Goal: Task Accomplishment & Management: Manage account settings

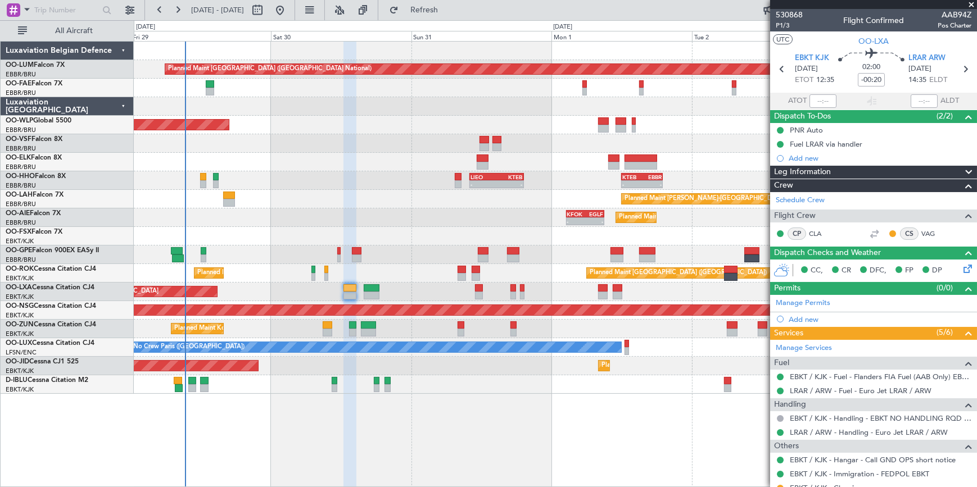
click at [971, 1] on span at bounding box center [970, 5] width 11 height 10
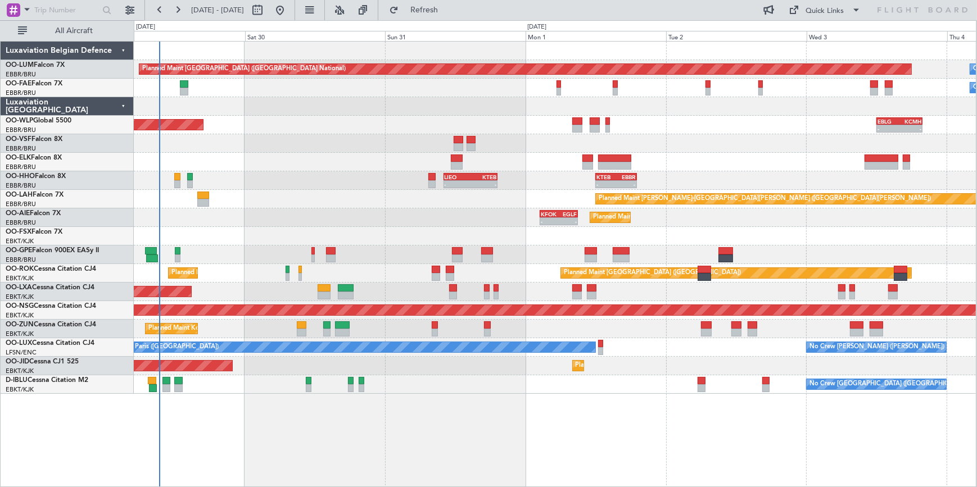
click at [75, 217] on div "Planned Maint Brussels (Brussels National) Owner Melsbroek Air Base 07:25 Z 15:…" at bounding box center [488, 253] width 977 height 467
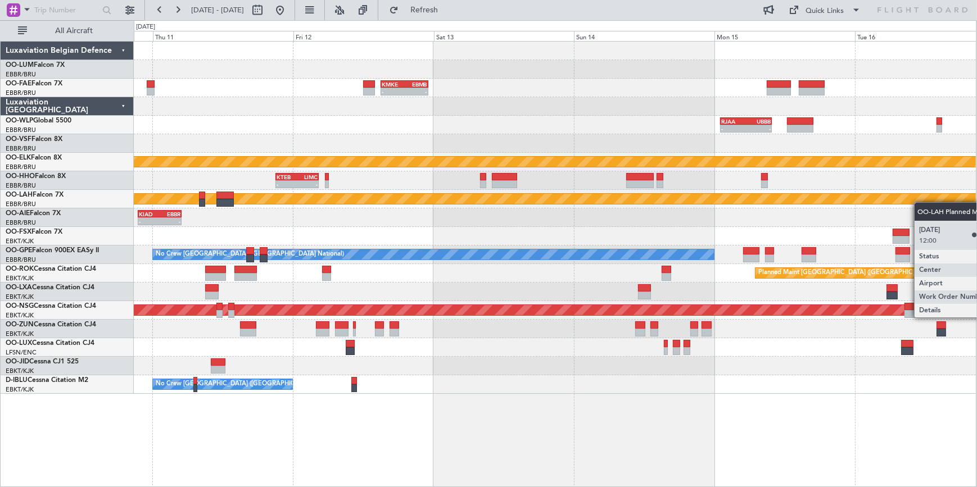
click at [972, 194] on div "KMKE 15:00 Z EBMB 23:05 Z - - - - RJAA 01:00 Z UBBB 09:50 Z LTCG 11:00 Z RJAA 2…" at bounding box center [555, 218] width 842 height 352
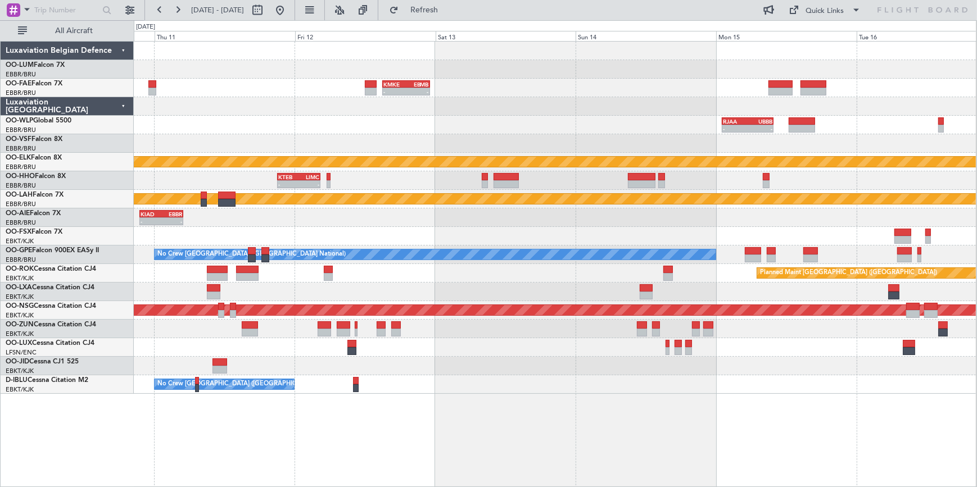
click at [555, 228] on div "Planned Maint Kortrijk-[GEOGRAPHIC_DATA]" at bounding box center [555, 236] width 842 height 19
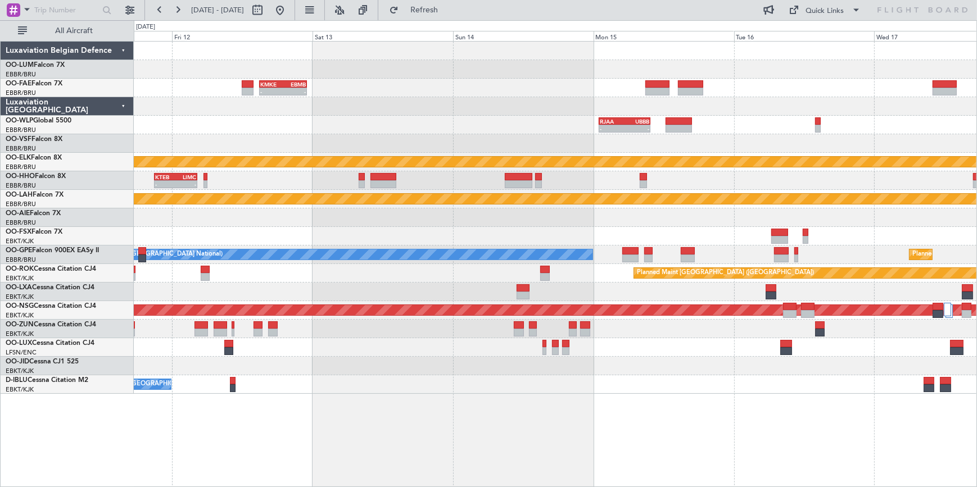
click at [432, 234] on div "EBKT 08:50 Z KLAS 20:30 Z Planned Maint Kortrijk-Wevelgem" at bounding box center [555, 236] width 842 height 19
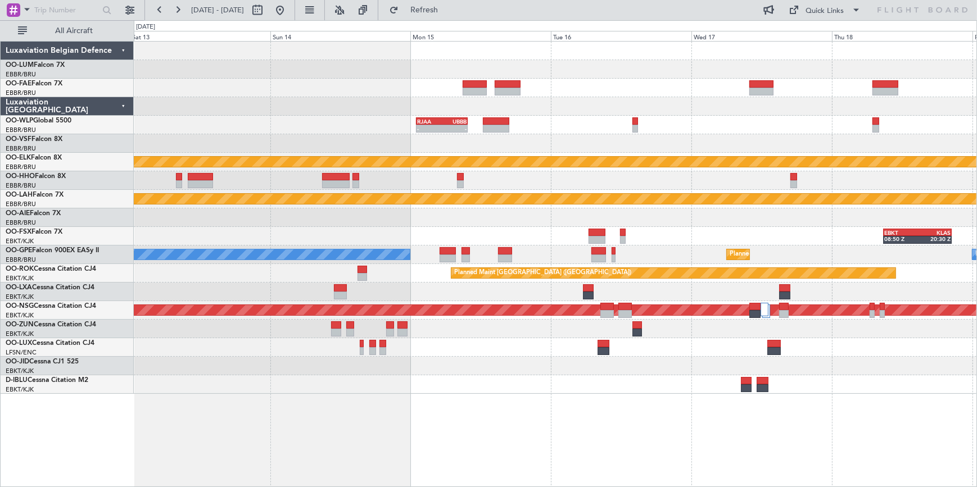
click at [296, 233] on div "EBKT 08:50 Z KLAS 20:30 Z" at bounding box center [555, 236] width 842 height 19
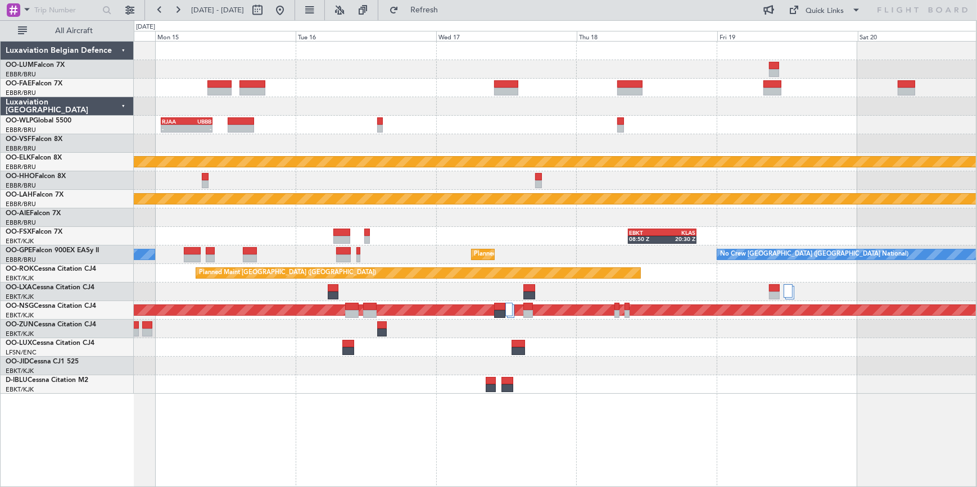
click at [564, 232] on div "EBKT 08:50 Z KLAS 20:30 Z" at bounding box center [555, 236] width 842 height 19
click at [266, 10] on button at bounding box center [257, 10] width 18 height 18
select select "9"
select select "2025"
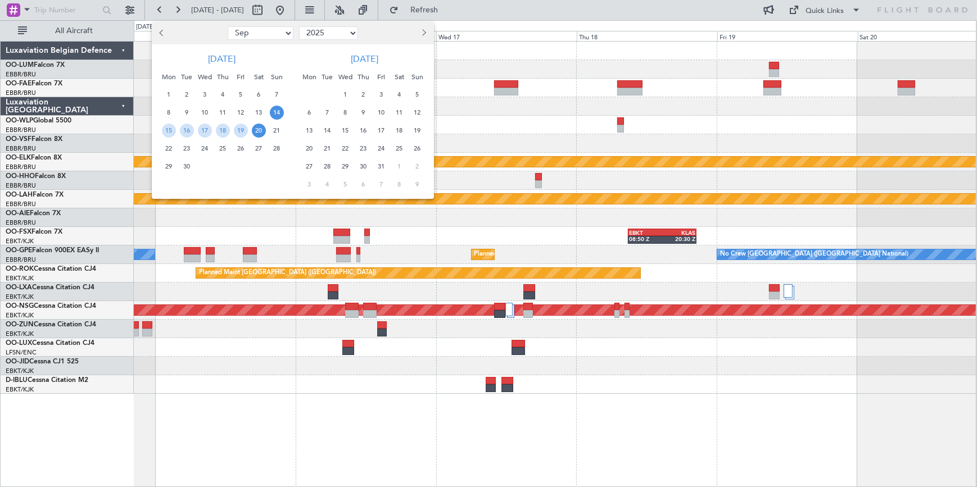
click at [310, 129] on span "13" at bounding box center [309, 131] width 14 height 14
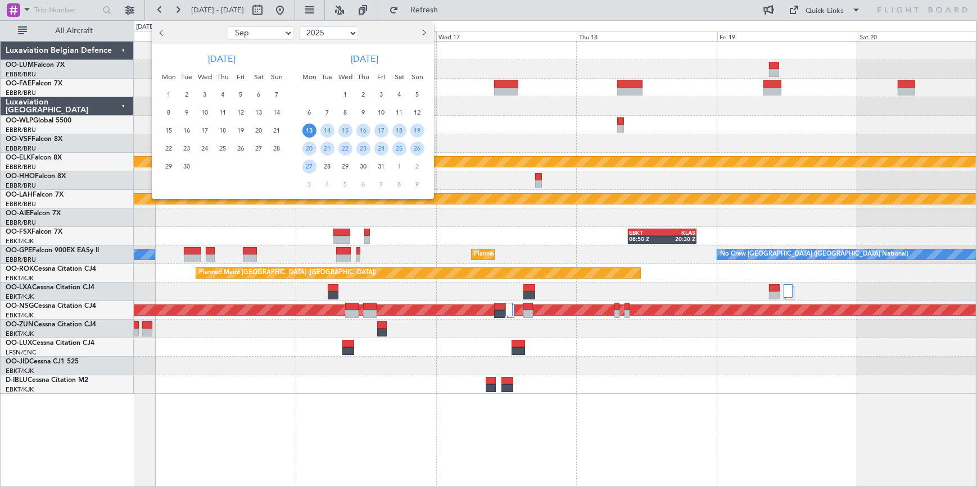
drag, startPoint x: 309, startPoint y: 129, endPoint x: 309, endPoint y: 166, distance: 37.7
click at [309, 166] on span "27" at bounding box center [309, 167] width 14 height 14
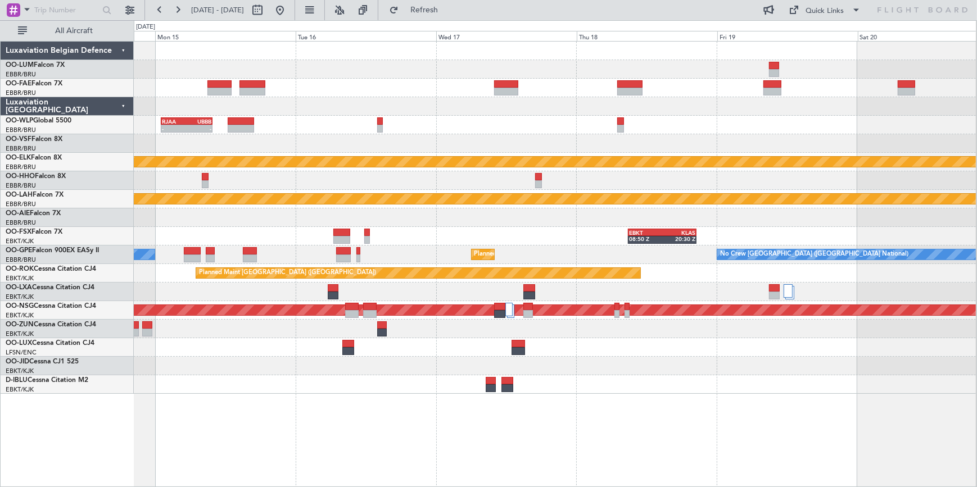
select select "10"
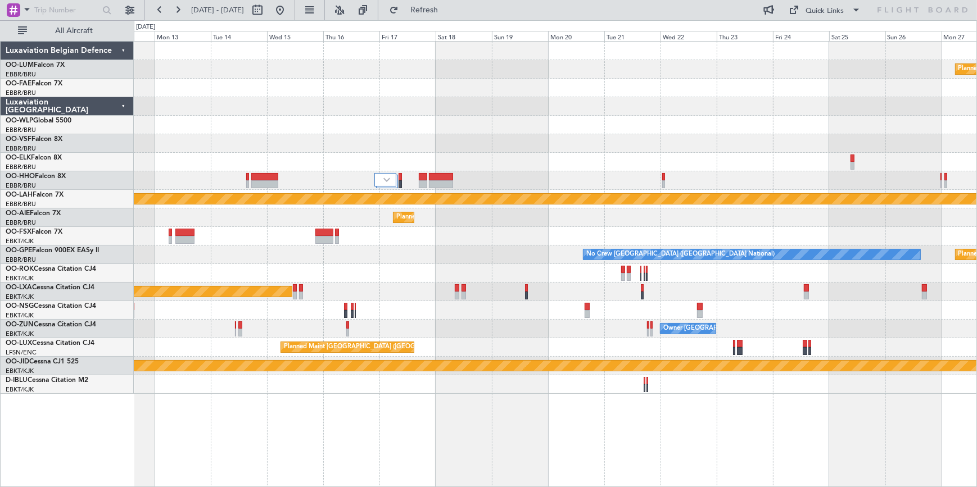
click at [486, 246] on div "Planned Maint Brussels (Brussels National) No Crew Brussels (Brussels National)" at bounding box center [555, 255] width 842 height 19
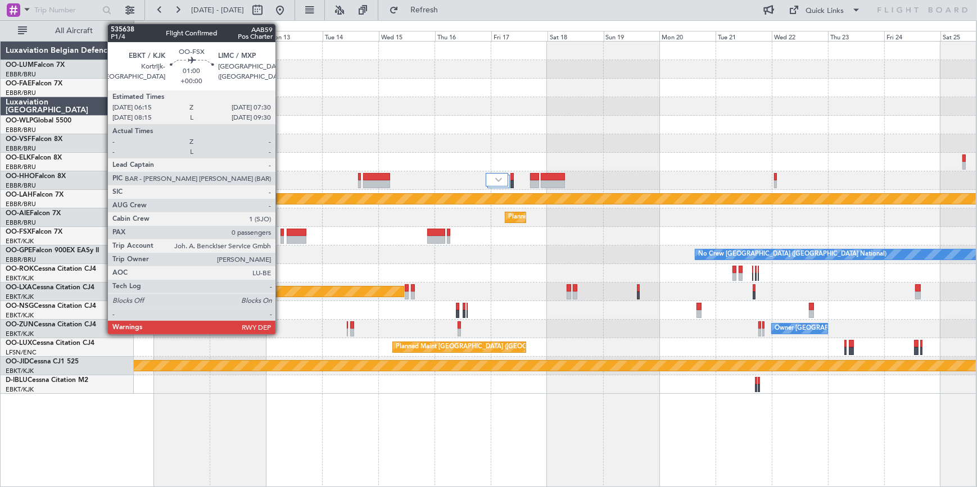
click at [280, 233] on div at bounding box center [281, 233] width 3 height 8
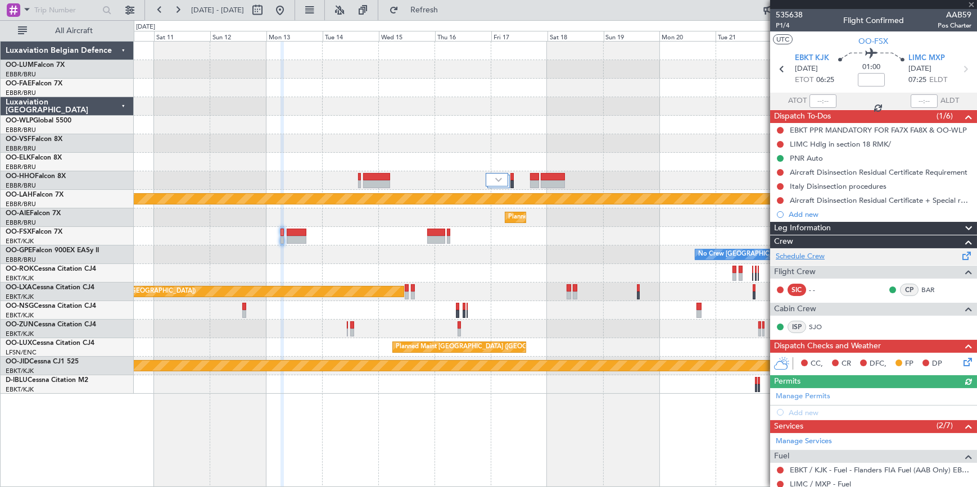
click at [812, 255] on link "Schedule Crew" at bounding box center [800, 256] width 49 height 11
click at [969, 1] on span at bounding box center [970, 5] width 11 height 10
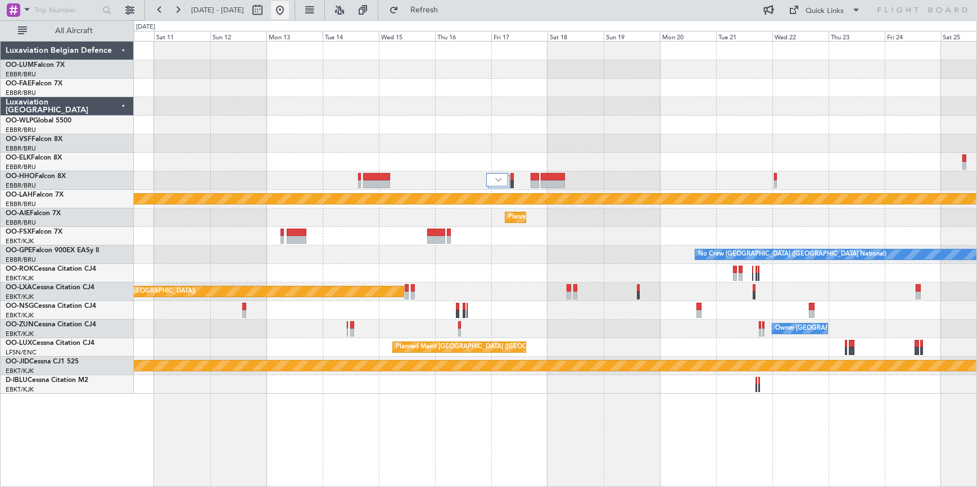
click at [289, 11] on button at bounding box center [280, 10] width 18 height 18
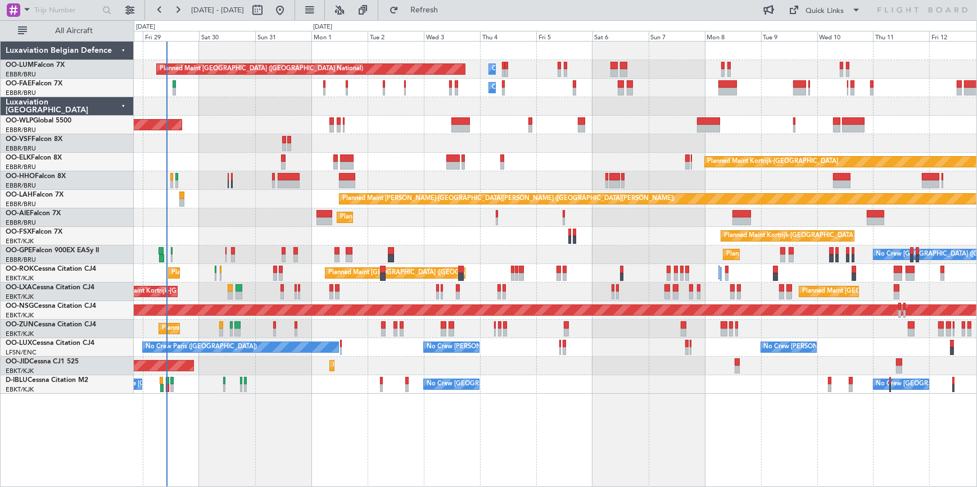
click at [262, 212] on div "Planned Maint [GEOGRAPHIC_DATA] ([GEOGRAPHIC_DATA])" at bounding box center [555, 217] width 842 height 19
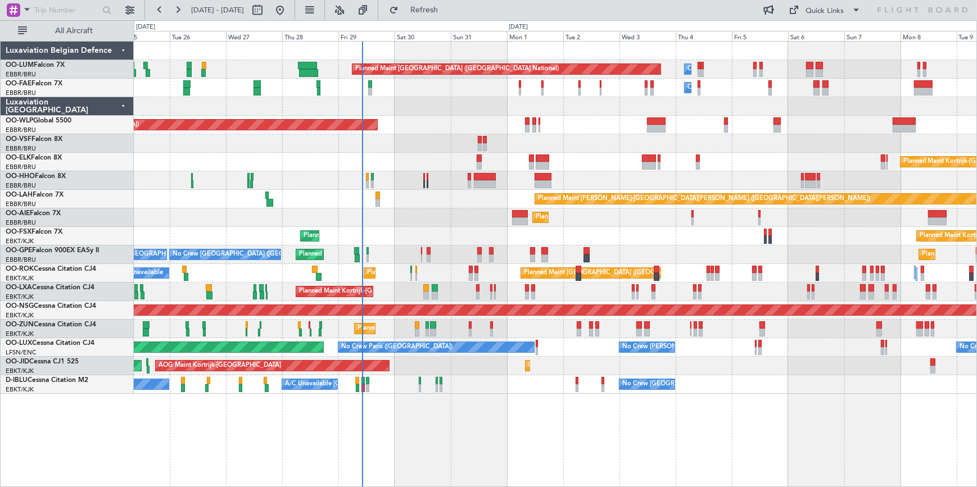
click at [553, 229] on div "Planned Maint Brussels (Brussels National) Owner Melsbroek Air Base Owner Melsb…" at bounding box center [555, 218] width 842 height 352
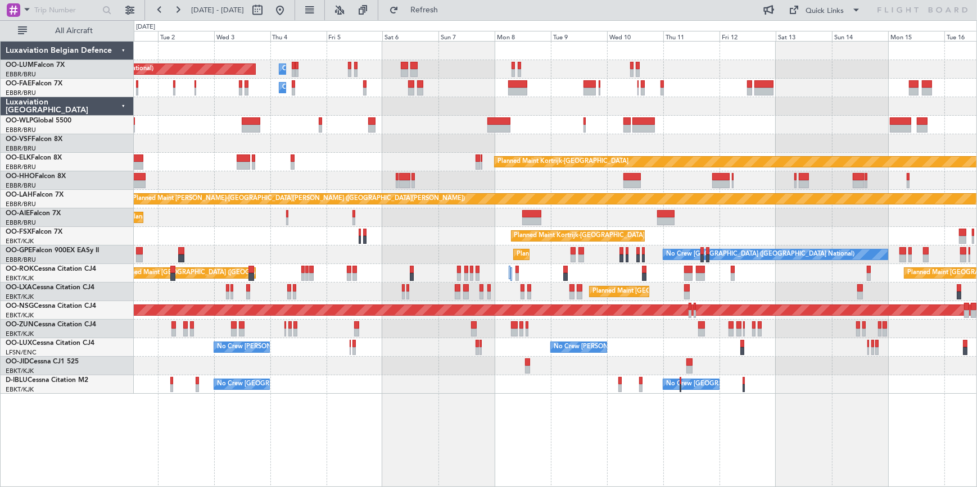
click at [268, 239] on div "Planned Maint Kortrijk-[GEOGRAPHIC_DATA]" at bounding box center [555, 236] width 842 height 19
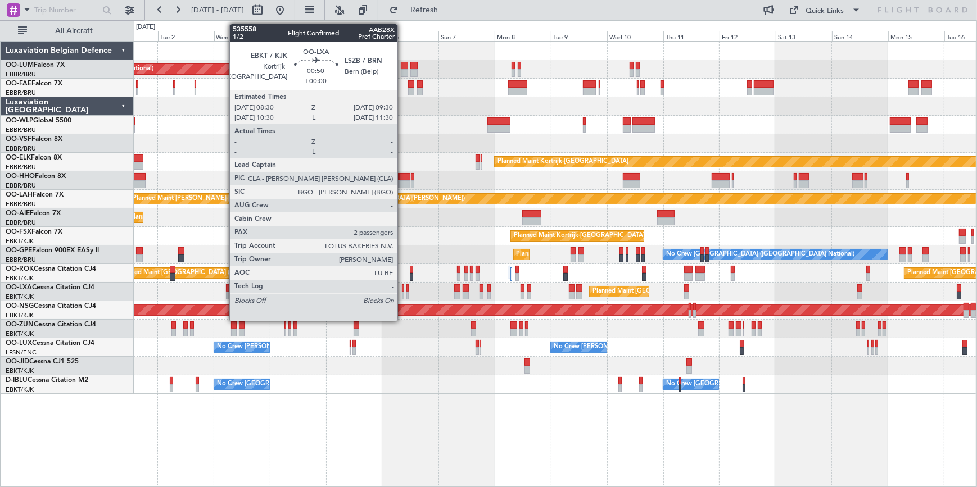
click at [402, 289] on div at bounding box center [403, 288] width 3 height 8
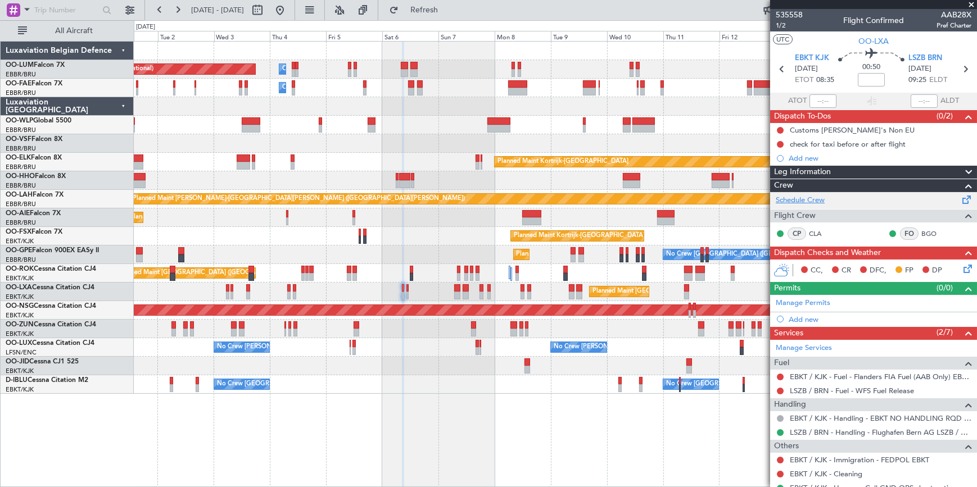
click at [809, 201] on link "Schedule Crew" at bounding box center [800, 200] width 49 height 11
click at [972, 2] on span at bounding box center [970, 5] width 11 height 10
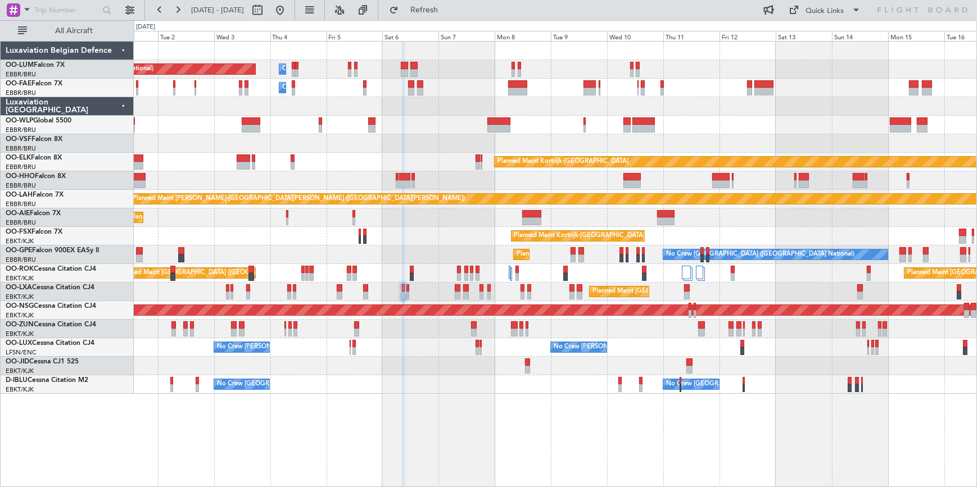
type input "0"
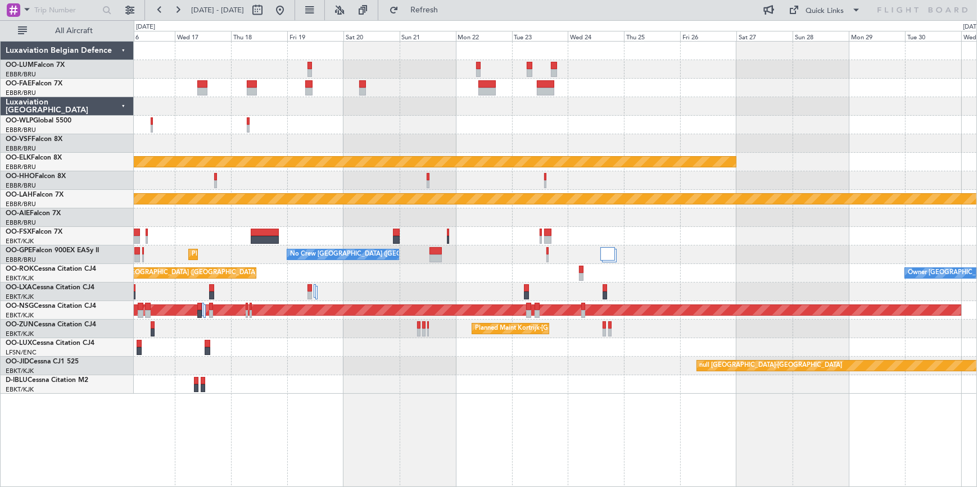
click at [102, 243] on div "Planned Maint Kortrijk-Wevelgem Planned Maint Alton-st Louis (St Louis Regl) Pl…" at bounding box center [488, 253] width 977 height 467
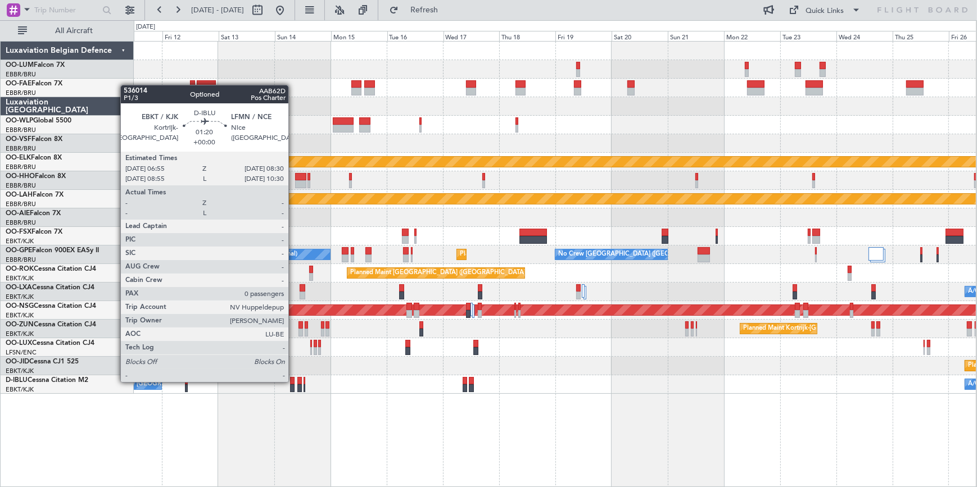
click at [293, 381] on div at bounding box center [292, 381] width 4 height 8
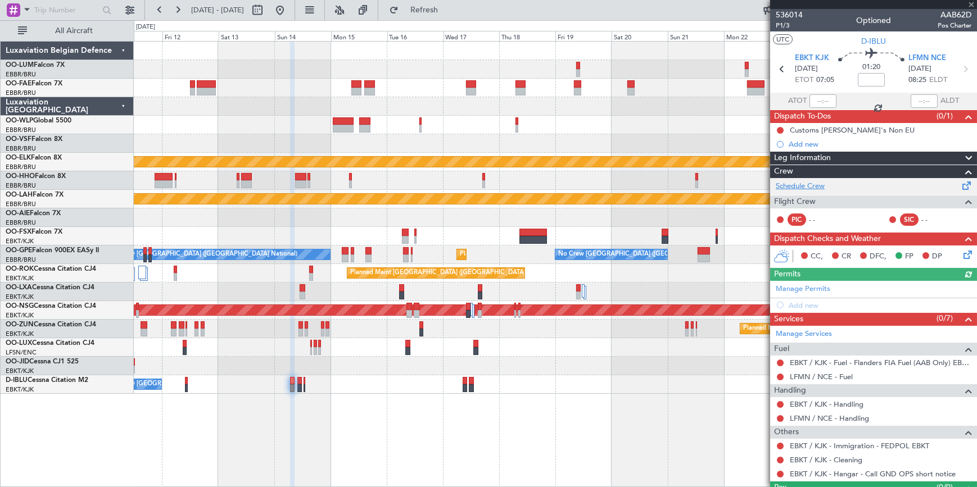
click at [795, 183] on link "Schedule Crew" at bounding box center [800, 186] width 49 height 11
click at [971, 4] on span at bounding box center [970, 5] width 11 height 10
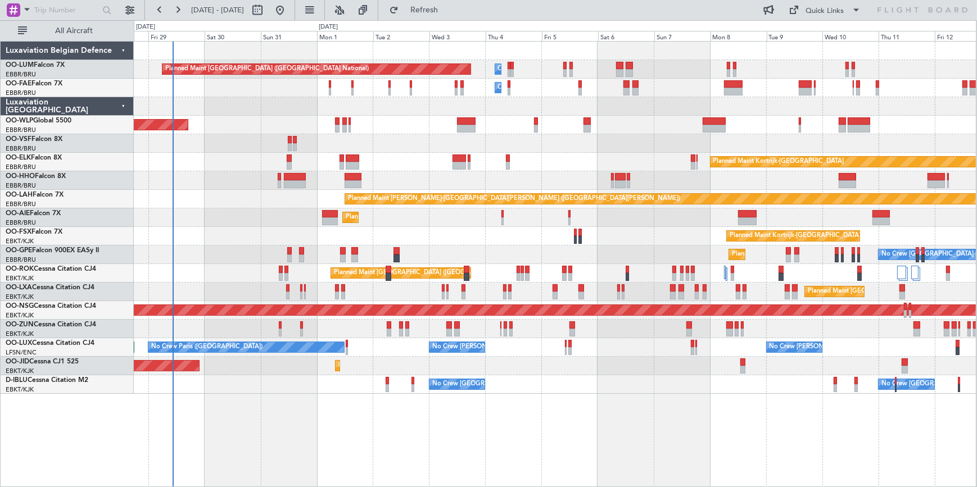
click at [969, 147] on div "Owner Melsbroek Air Base Planned Maint Brussels (Brussels National) Owner Melsb…" at bounding box center [555, 218] width 842 height 352
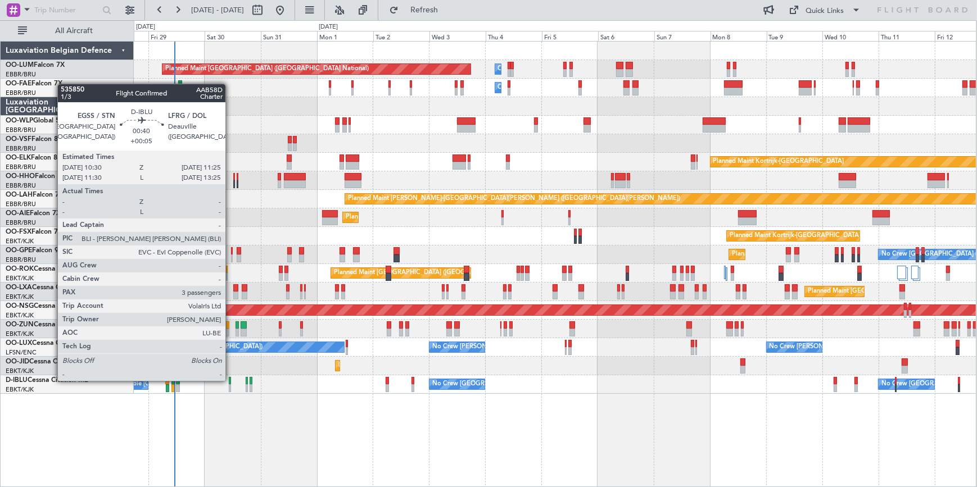
click at [230, 380] on div at bounding box center [230, 381] width 2 height 8
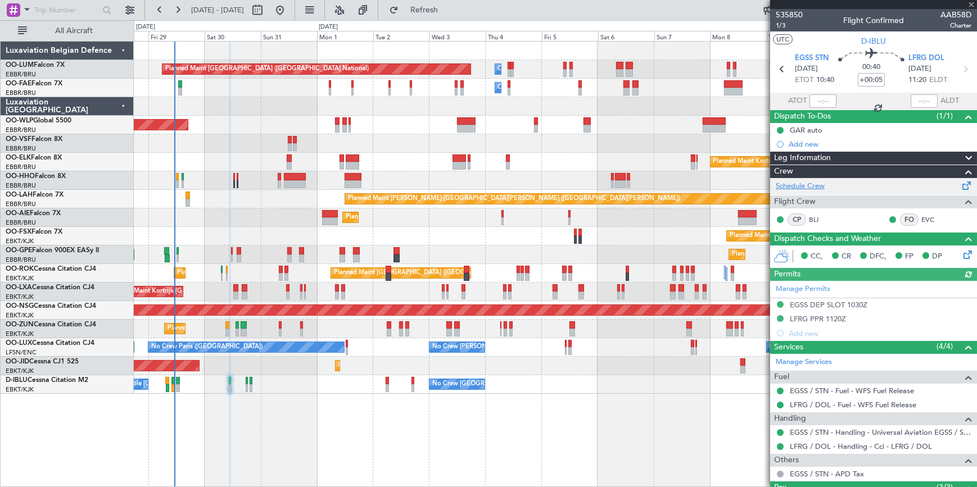
click at [816, 183] on link "Schedule Crew" at bounding box center [800, 186] width 49 height 11
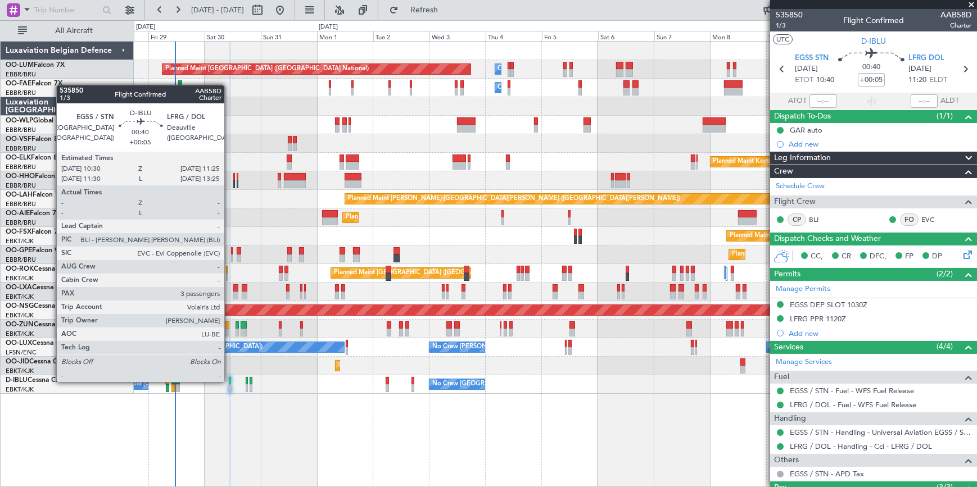
click at [229, 381] on div at bounding box center [230, 381] width 2 height 8
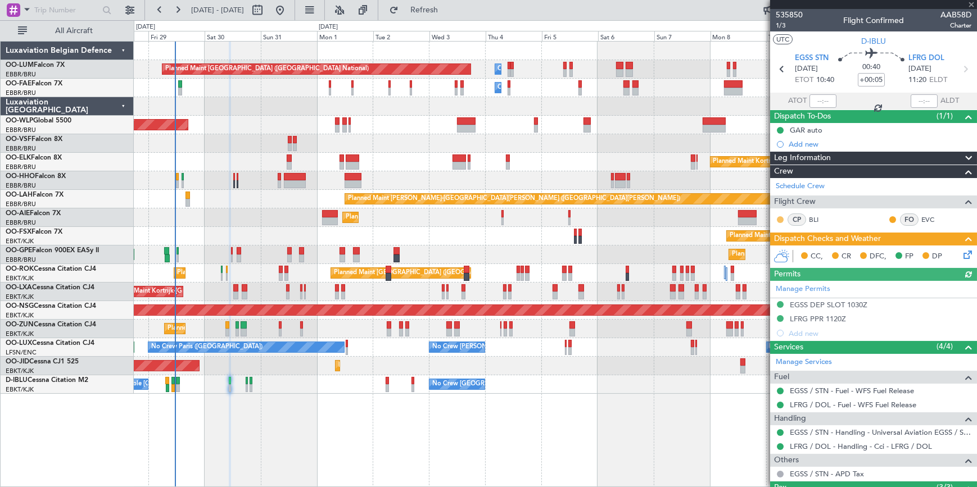
click at [781, 219] on button at bounding box center [780, 219] width 7 height 7
click at [779, 248] on span "Acknowledged" at bounding box center [782, 251] width 49 height 11
click at [889, 216] on button at bounding box center [892, 219] width 7 height 7
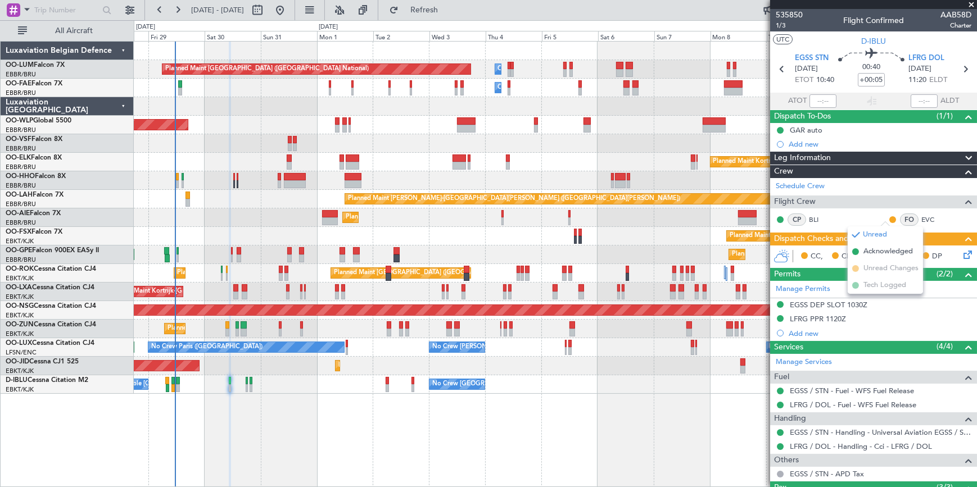
click at [876, 252] on span "Acknowledged" at bounding box center [887, 251] width 49 height 11
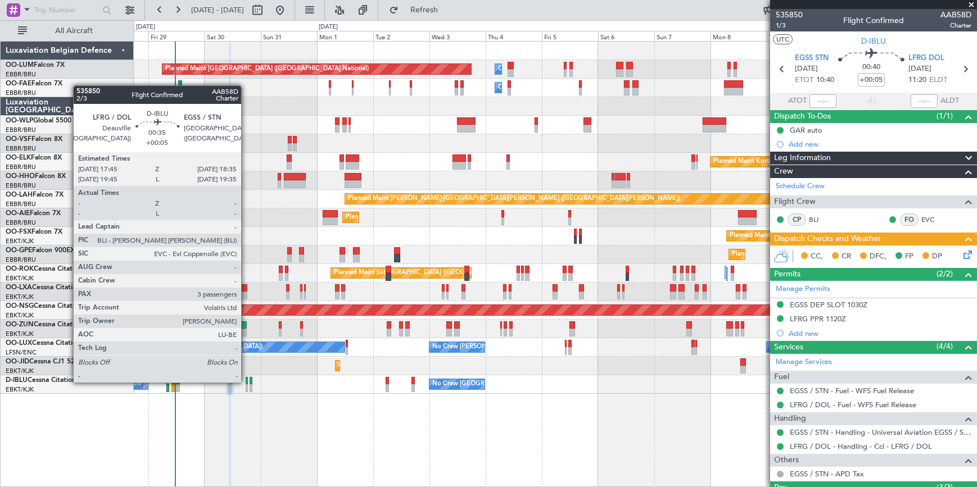
click at [246, 382] on div at bounding box center [247, 381] width 2 height 8
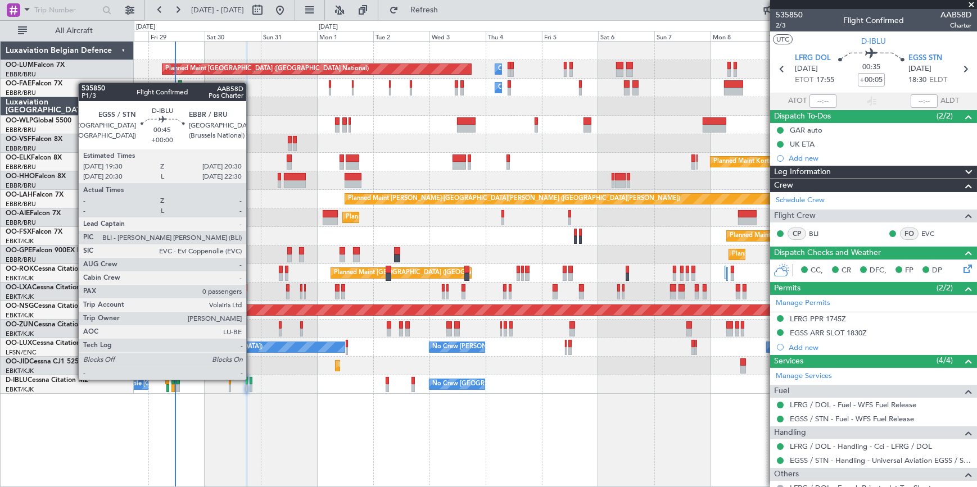
click at [251, 380] on div at bounding box center [251, 381] width 3 height 8
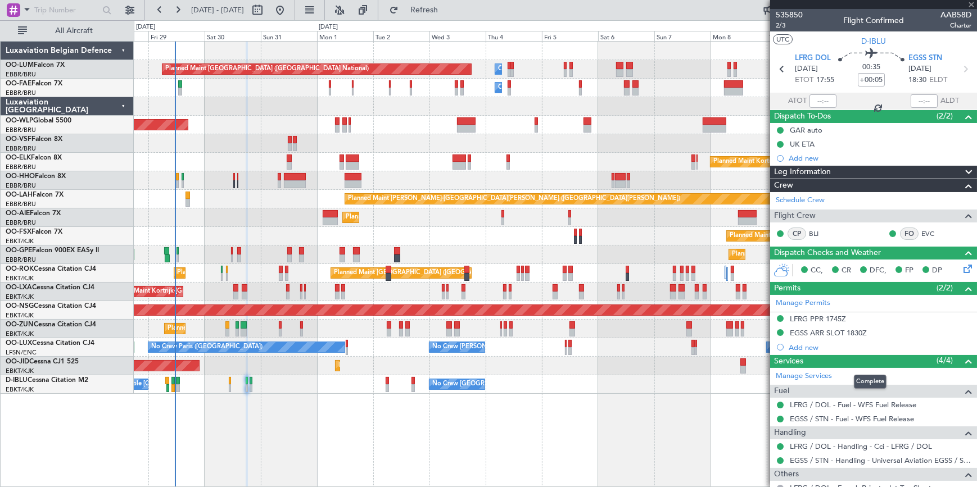
type input "0"
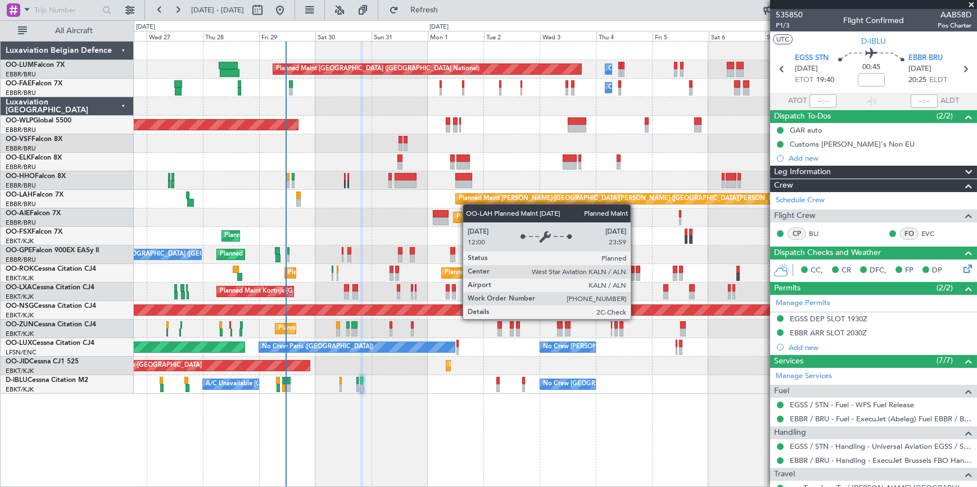
click at [469, 203] on div "Planned Maint [GEOGRAPHIC_DATA] ([GEOGRAPHIC_DATA] National) Owner [GEOGRAPHIC_…" at bounding box center [555, 218] width 842 height 352
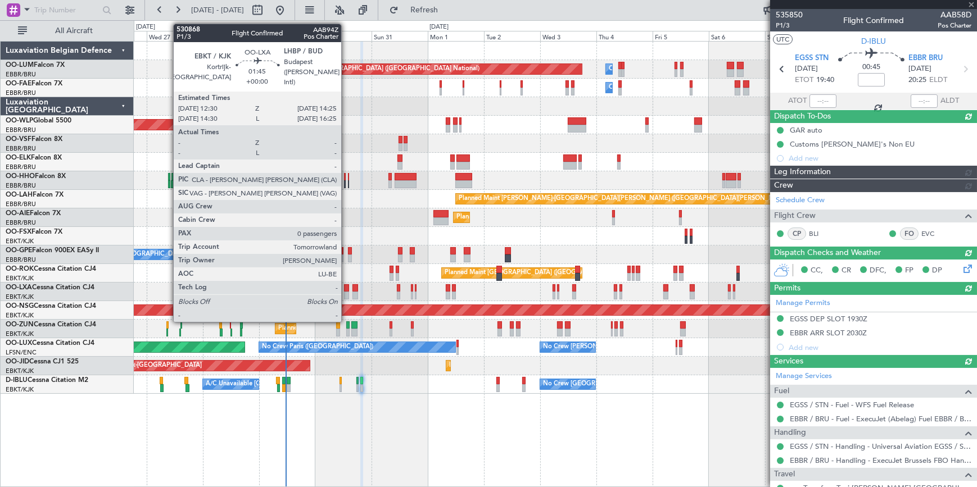
click at [346, 289] on div at bounding box center [346, 288] width 4 height 8
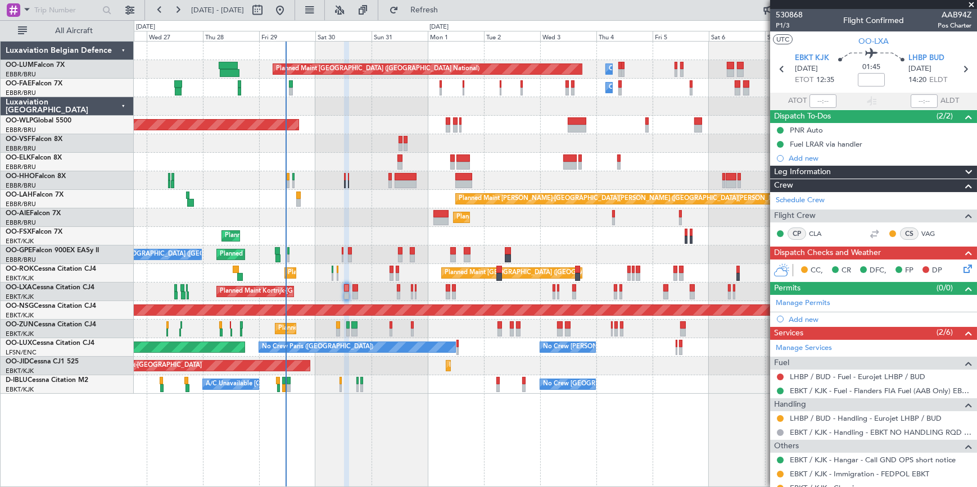
click at [971, 4] on span at bounding box center [970, 5] width 11 height 10
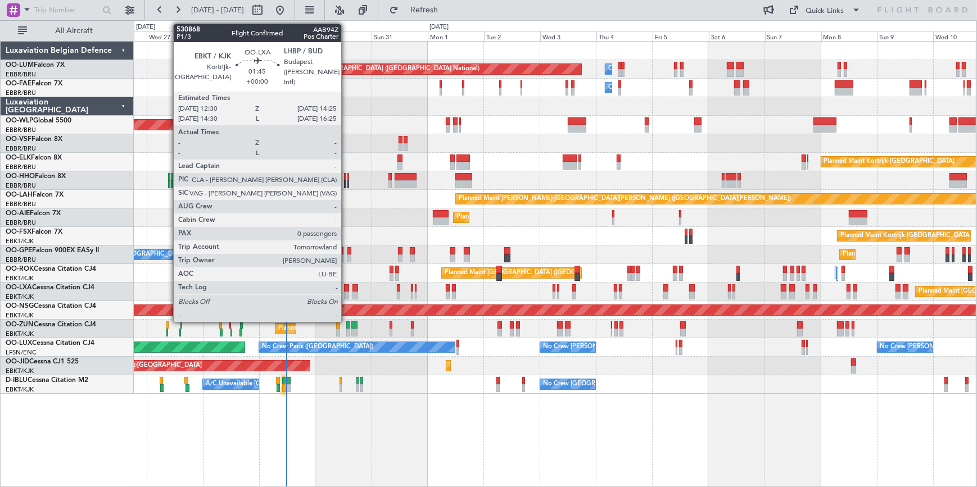
click at [346, 291] on div at bounding box center [346, 288] width 4 height 8
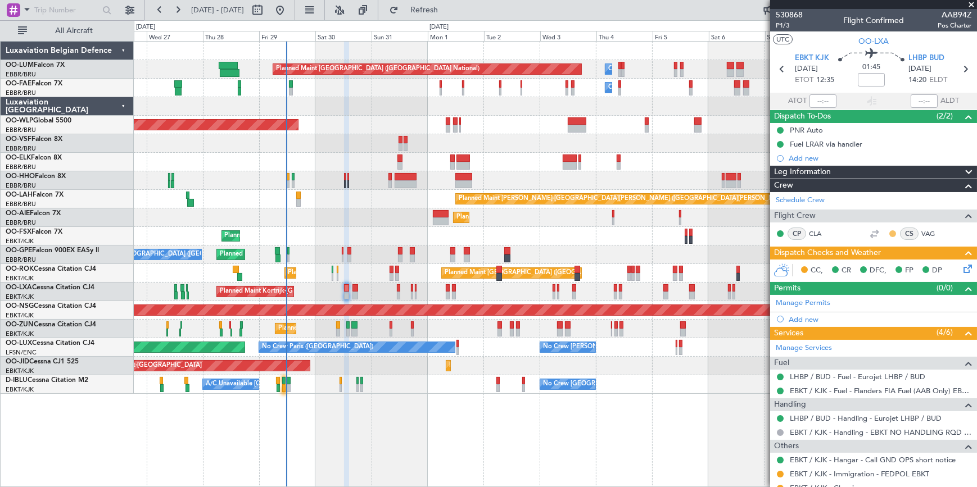
click at [889, 232] on button at bounding box center [892, 233] width 7 height 7
click at [876, 265] on span "Acknowledged" at bounding box center [887, 265] width 49 height 11
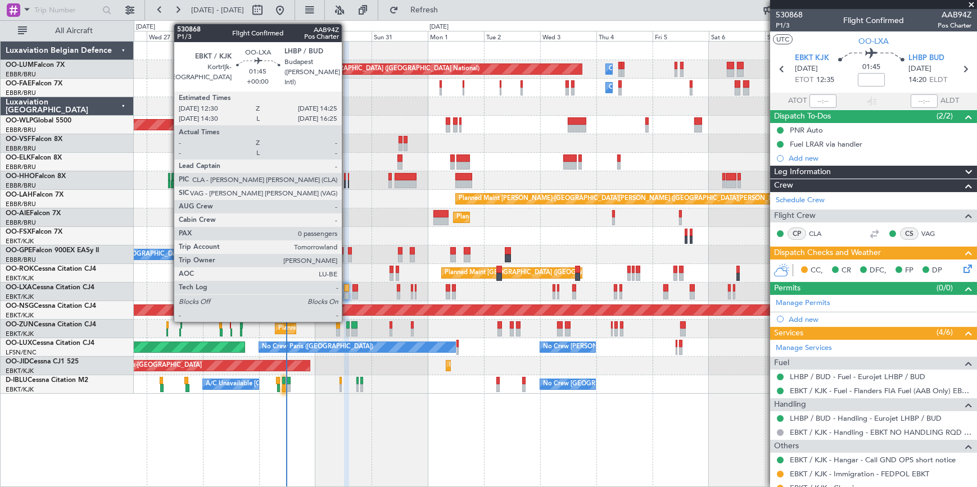
click at [348, 288] on div "Planned Maint Kortrijk-[GEOGRAPHIC_DATA] Planned Maint [GEOGRAPHIC_DATA] ([GEOG…" at bounding box center [555, 292] width 842 height 19
click at [345, 291] on div at bounding box center [346, 288] width 4 height 8
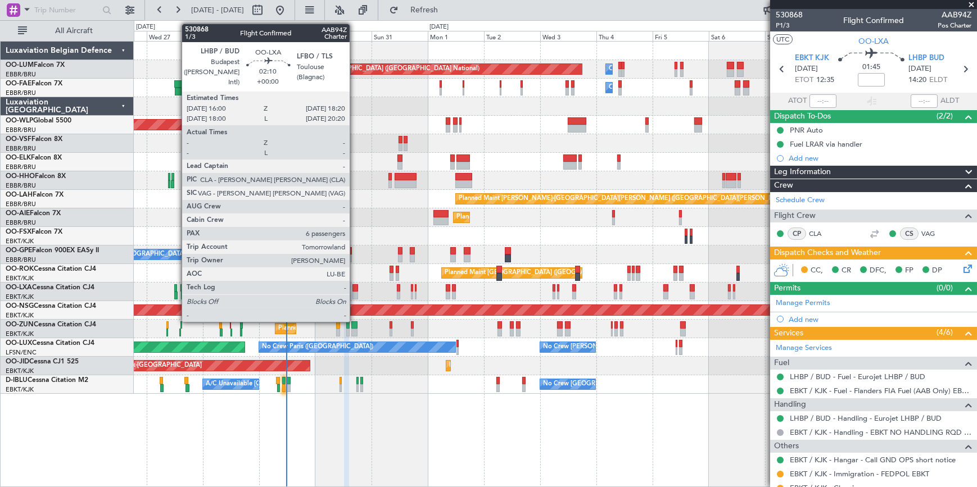
click at [355, 291] on div at bounding box center [355, 288] width 6 height 8
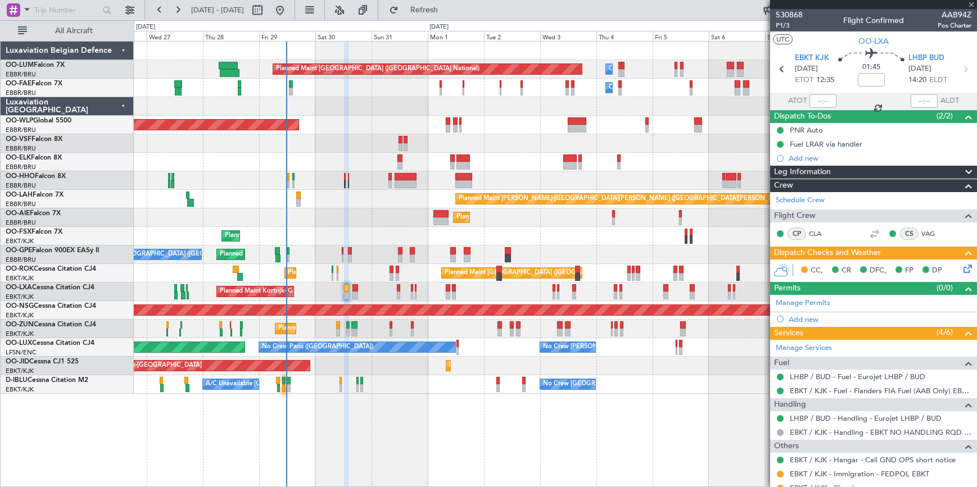
type input "6"
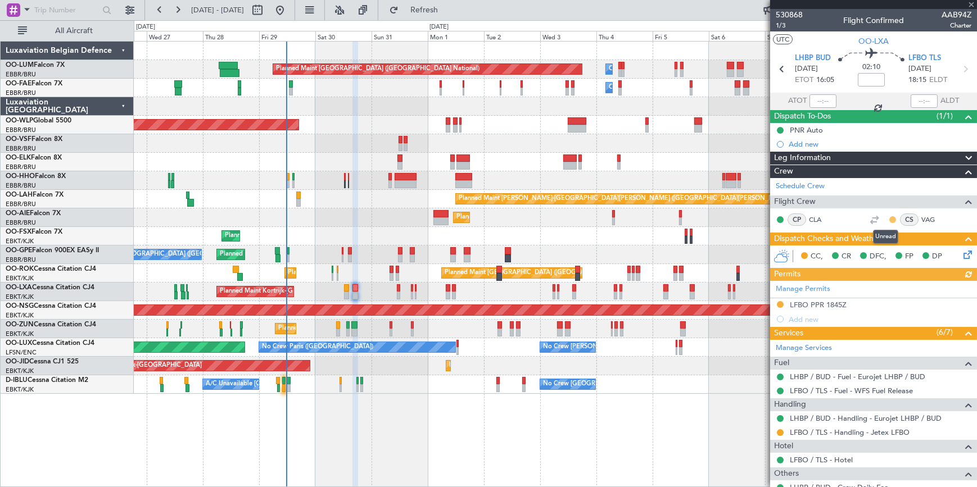
click at [889, 218] on button at bounding box center [892, 219] width 7 height 7
click at [872, 252] on span "Acknowledged" at bounding box center [887, 251] width 49 height 11
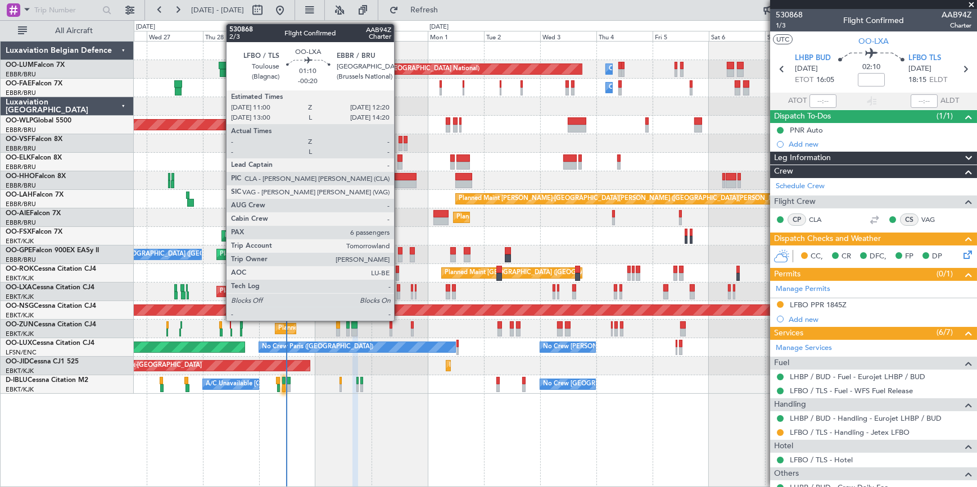
click at [399, 288] on div at bounding box center [398, 288] width 3 height 8
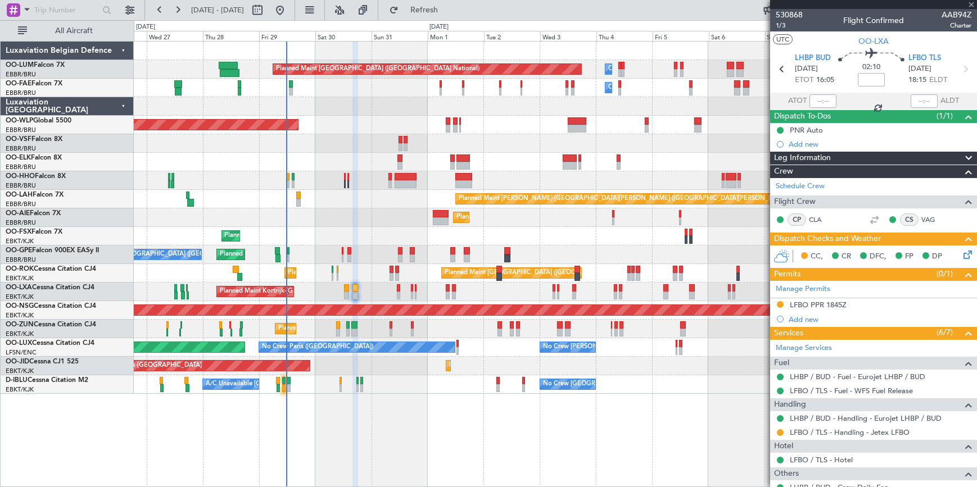
type input "-00:20"
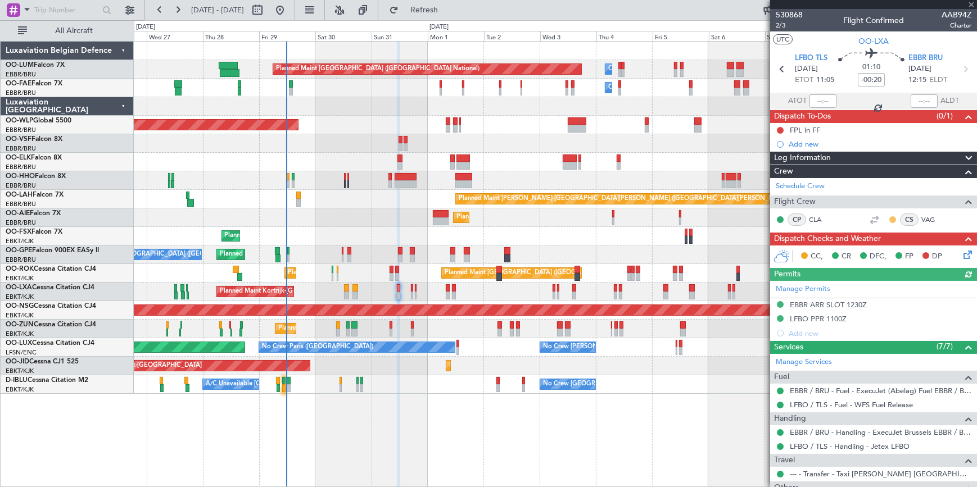
click at [889, 219] on button at bounding box center [892, 219] width 7 height 7
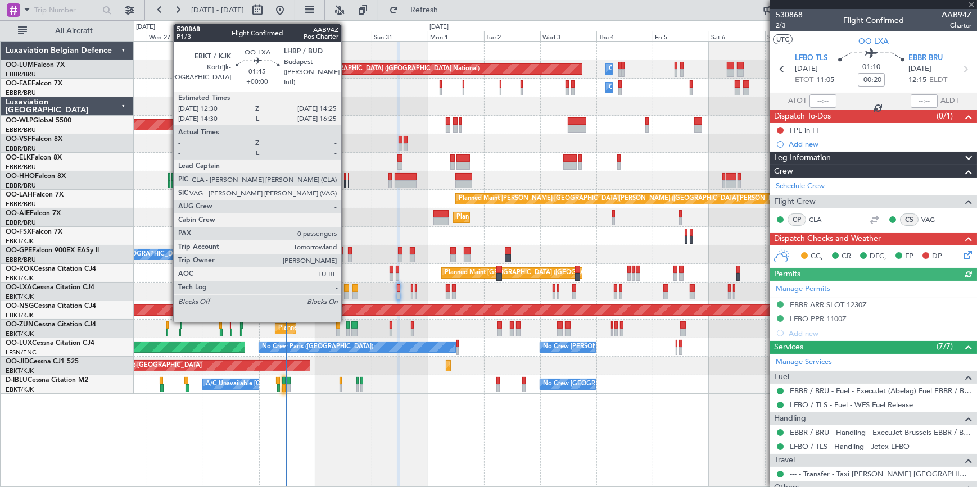
click at [346, 289] on div at bounding box center [346, 288] width 4 height 8
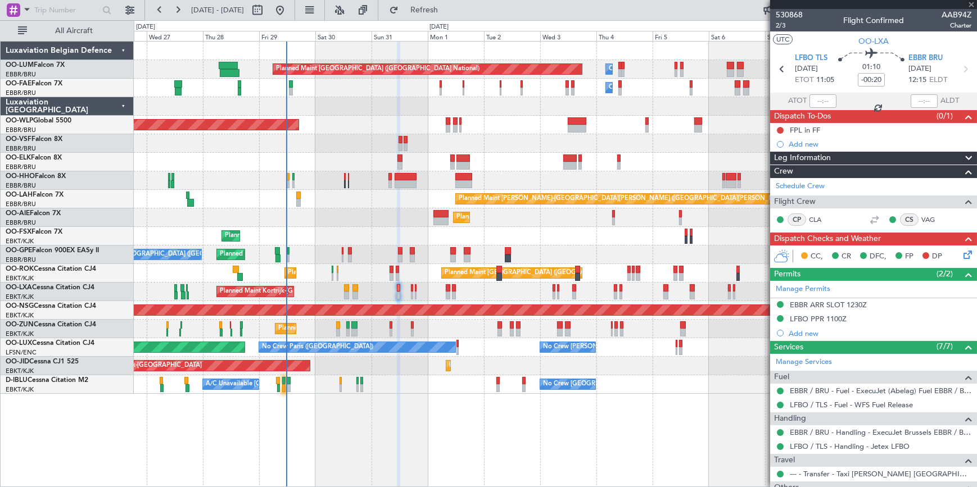
type input "0"
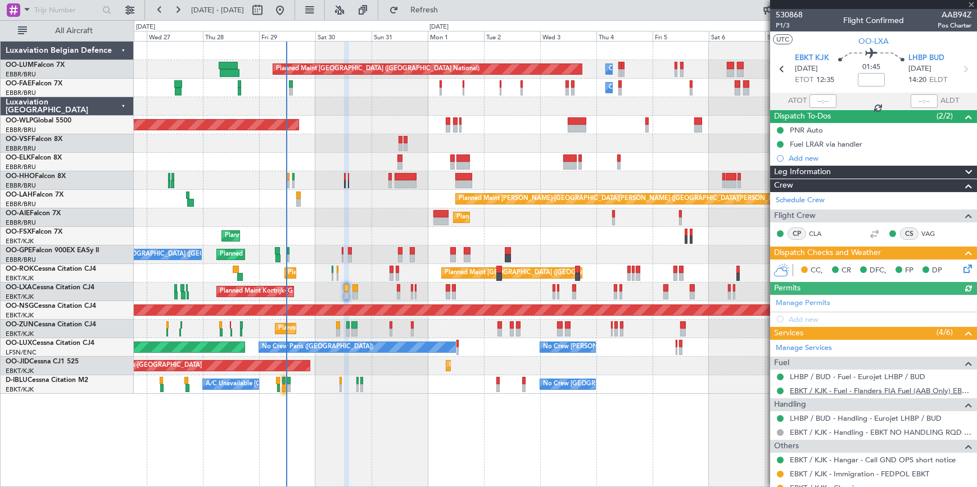
scroll to position [39, 0]
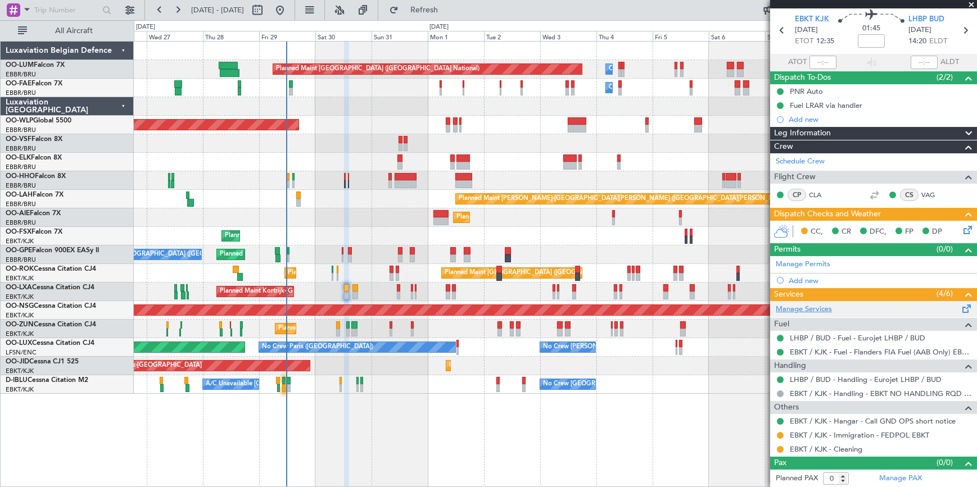
click at [818, 307] on link "Manage Services" at bounding box center [804, 309] width 56 height 11
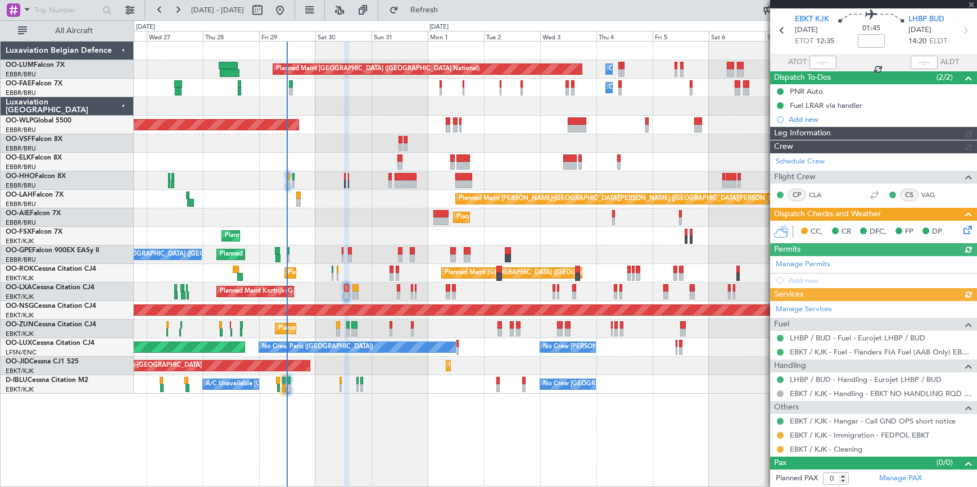
click at [973, 4] on div at bounding box center [873, 4] width 207 height 9
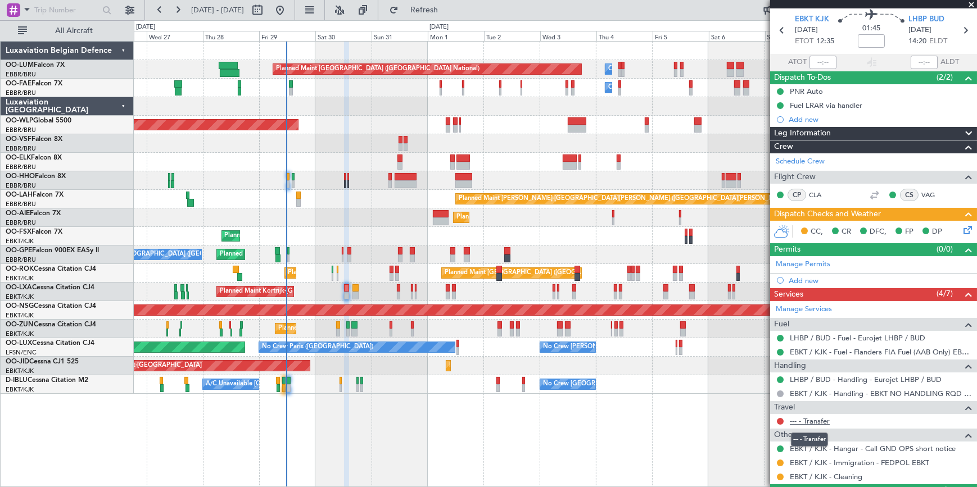
click at [812, 419] on link "--- - Transfer" at bounding box center [810, 421] width 40 height 10
click at [972, 4] on span at bounding box center [970, 5] width 11 height 10
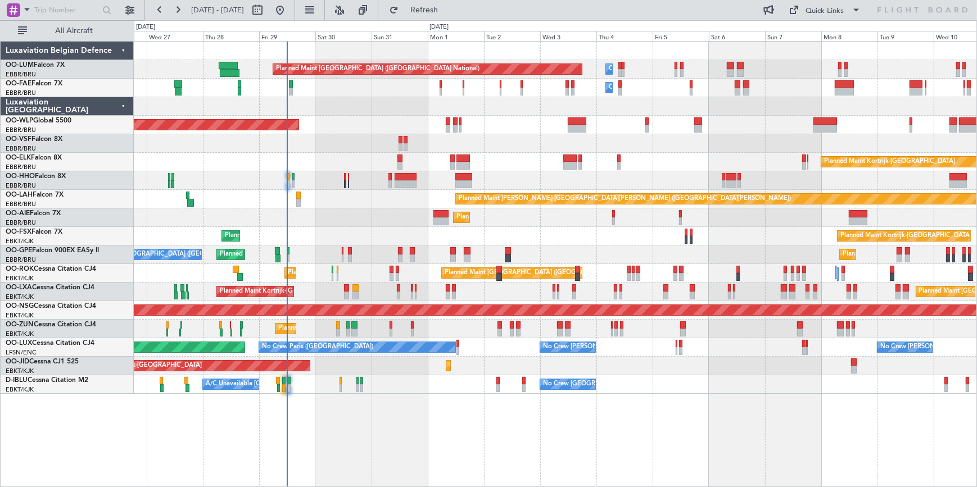
scroll to position [0, 0]
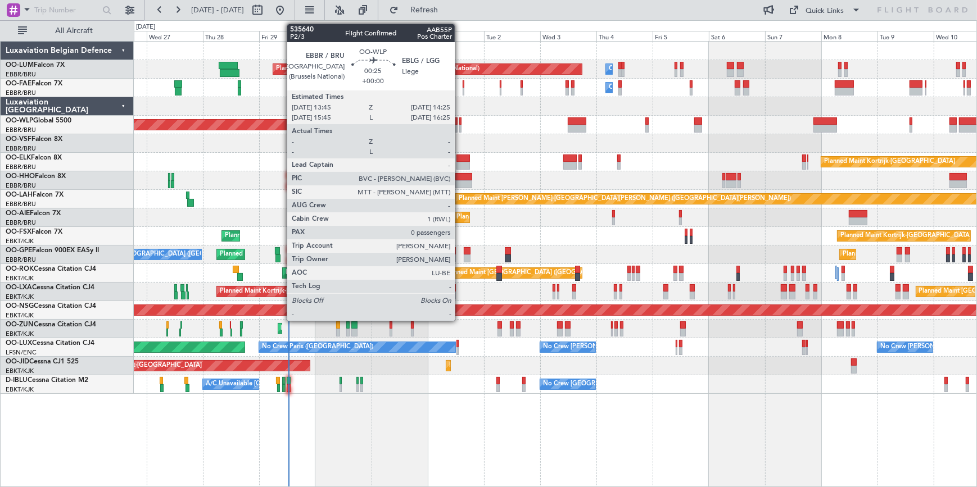
click at [460, 123] on div at bounding box center [460, 121] width 2 height 8
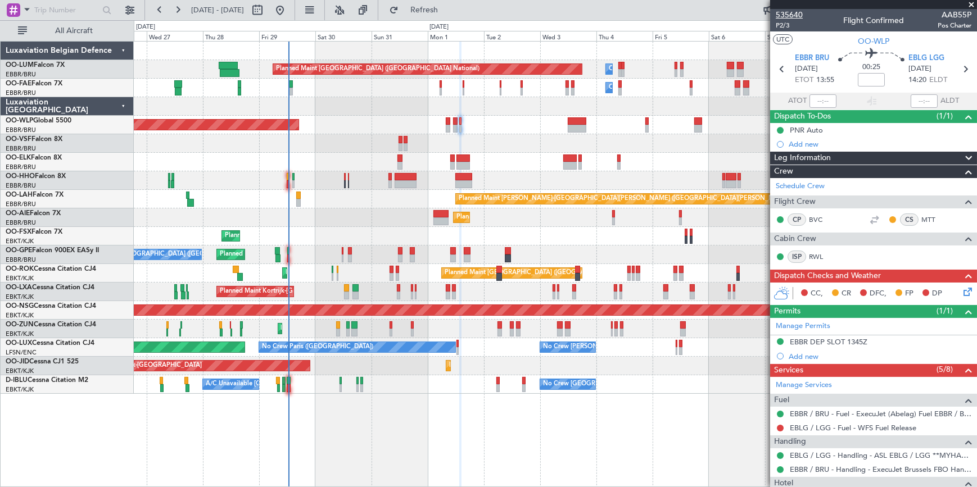
click at [793, 12] on span "535640" at bounding box center [789, 15] width 27 height 12
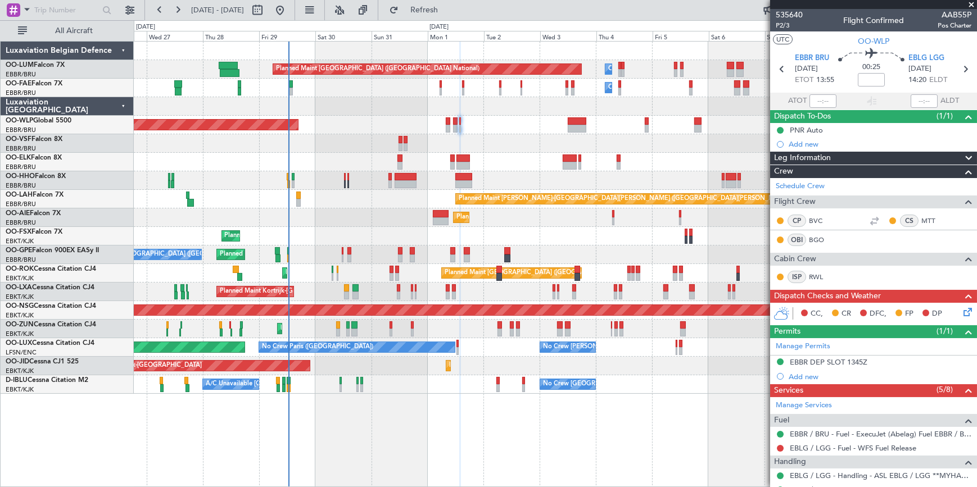
click at [971, 3] on span at bounding box center [970, 5] width 11 height 10
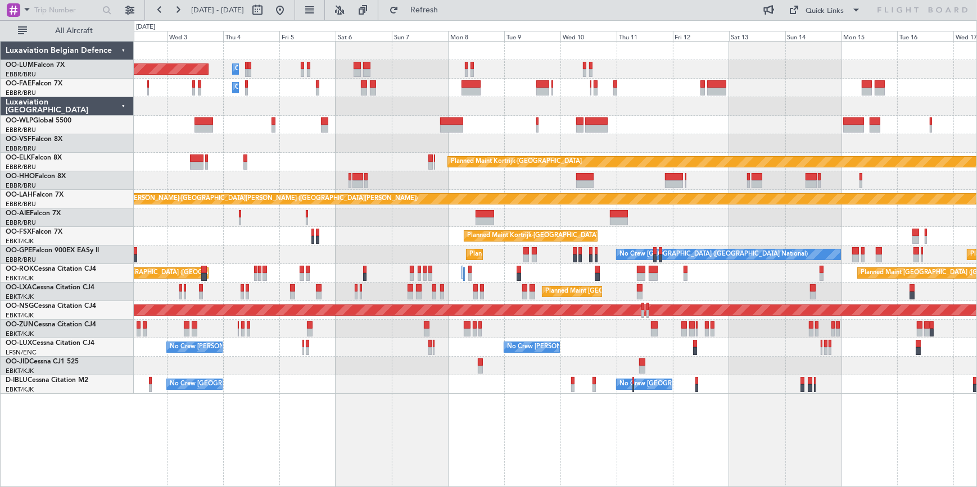
click at [216, 230] on div "Planned Maint Kortrijk-[GEOGRAPHIC_DATA]" at bounding box center [555, 236] width 842 height 19
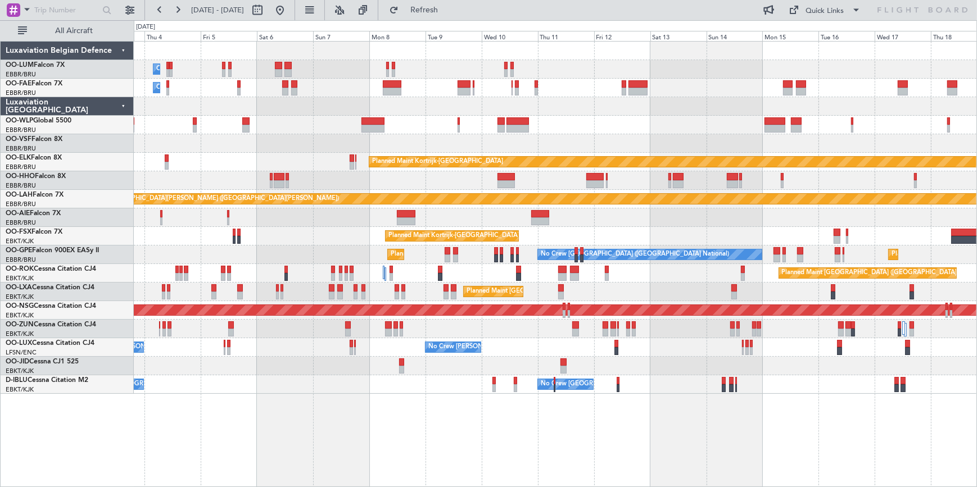
click at [591, 446] on div "Owner Melsbroek Air Base Planned Maint Brussels (Brussels National) Owner Melsb…" at bounding box center [555, 264] width 843 height 446
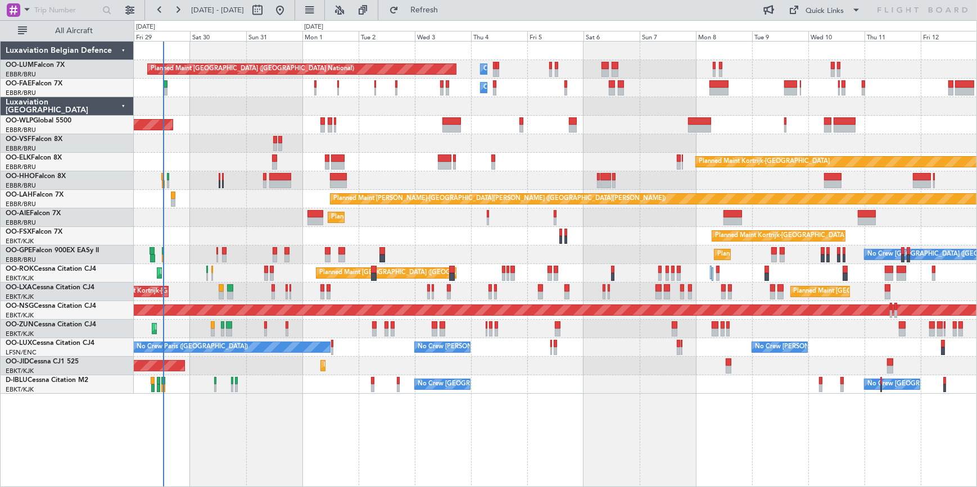
click at [976, 355] on html "06 Sep 2025 - 21 Sep 2025 Refresh Quick Links All Aircraft Owner Melsbroek Air …" at bounding box center [488, 243] width 977 height 487
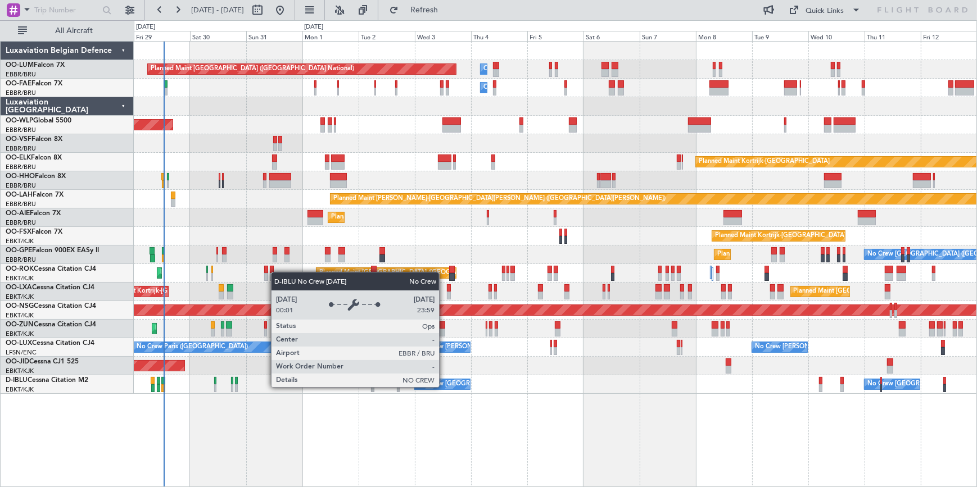
click at [444, 387] on div "No Crew [GEOGRAPHIC_DATA] ([GEOGRAPHIC_DATA] National)" at bounding box center [512, 384] width 188 height 17
